Goal: Transaction & Acquisition: Purchase product/service

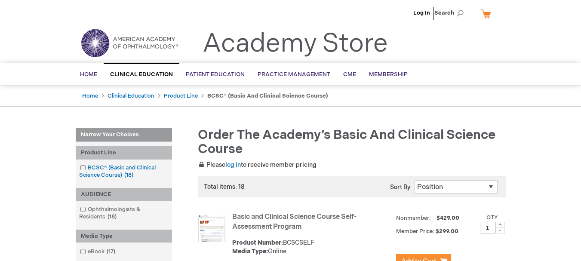
click at [88, 167] on span at bounding box center [88, 167] width 0 height 7
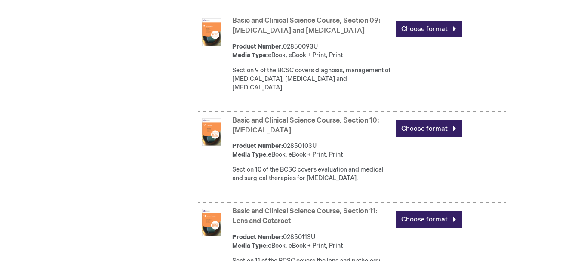
scroll to position [1186, 0]
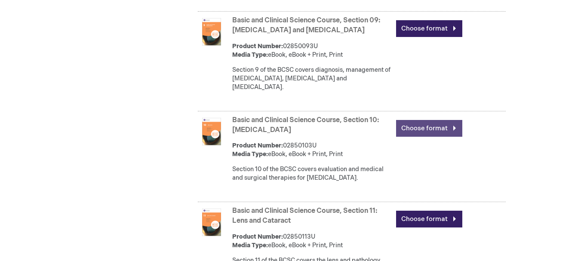
click at [438, 137] on link "Choose format" at bounding box center [429, 128] width 66 height 17
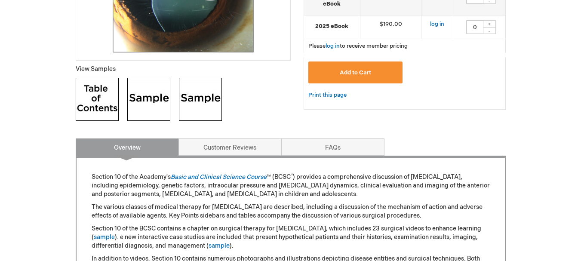
scroll to position [72, 0]
